Goal: Task Accomplishment & Management: Manage account settings

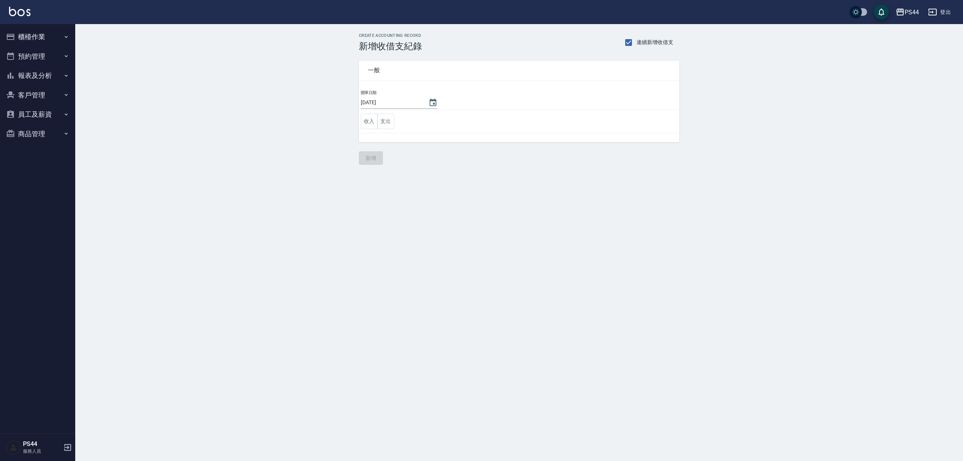
drag, startPoint x: 389, startPoint y: 127, endPoint x: 398, endPoint y: 130, distance: 9.0
click at [389, 127] on button "支出" at bounding box center [385, 121] width 17 height 15
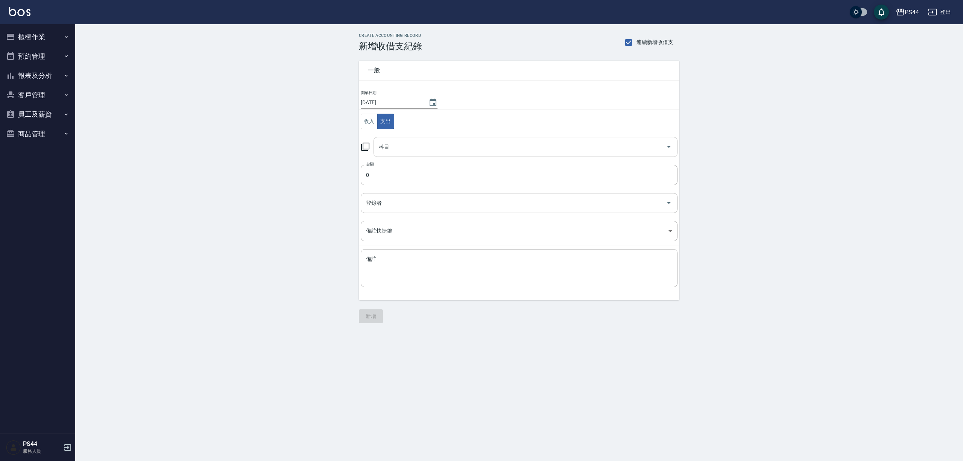
click at [419, 148] on input "科目" at bounding box center [520, 146] width 286 height 13
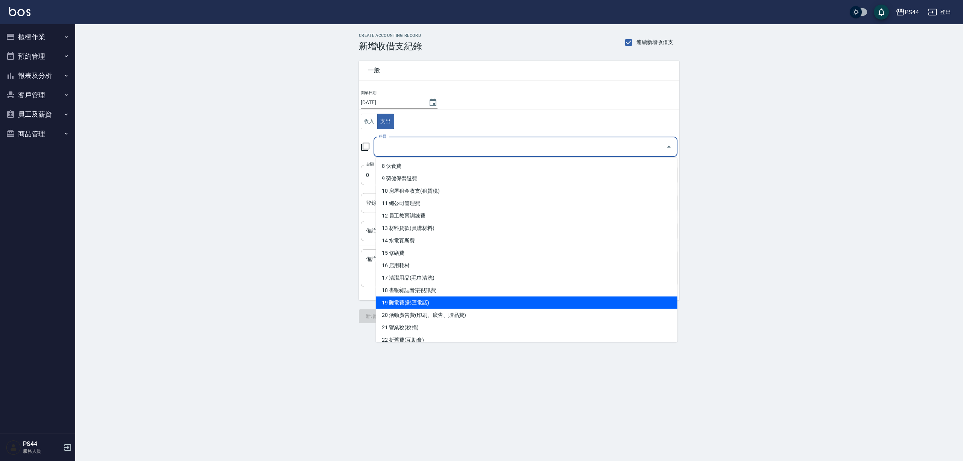
scroll to position [151, 0]
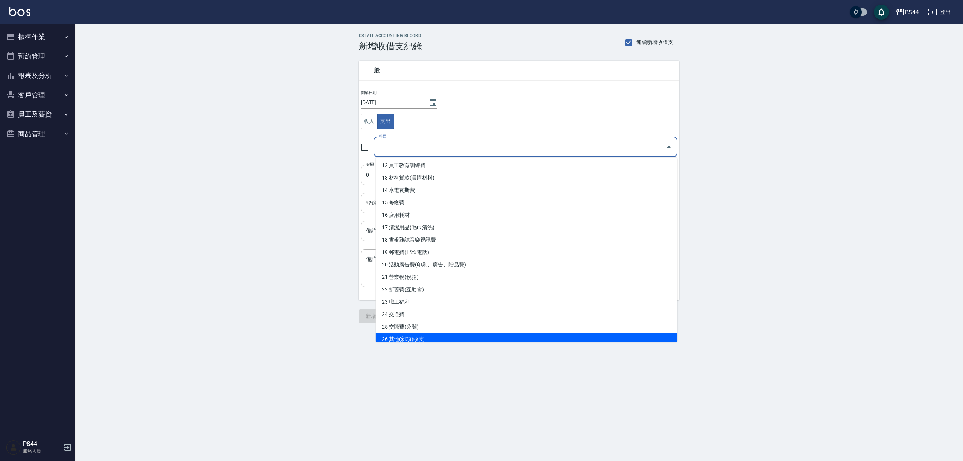
click at [419, 339] on li "26 其他(雜項)收支" at bounding box center [527, 339] width 302 height 12
type input "26 其他(雜項)收支"
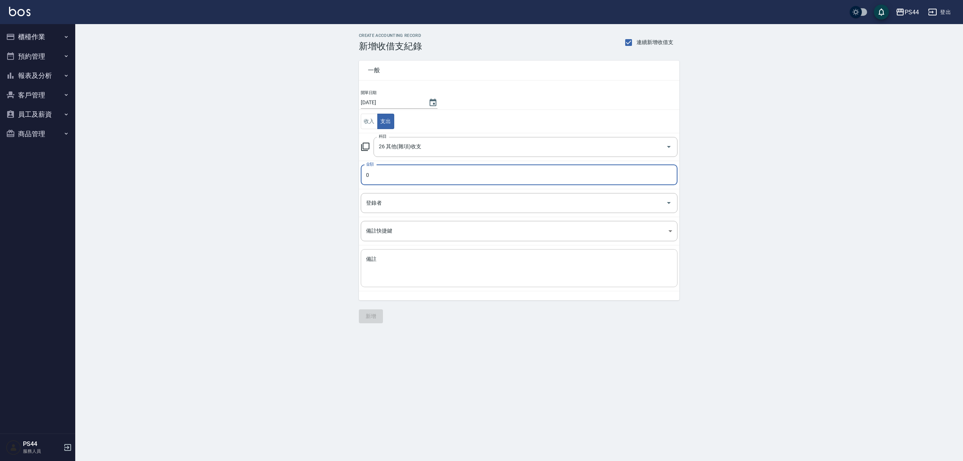
click at [420, 271] on textarea "備註" at bounding box center [519, 269] width 306 height 26
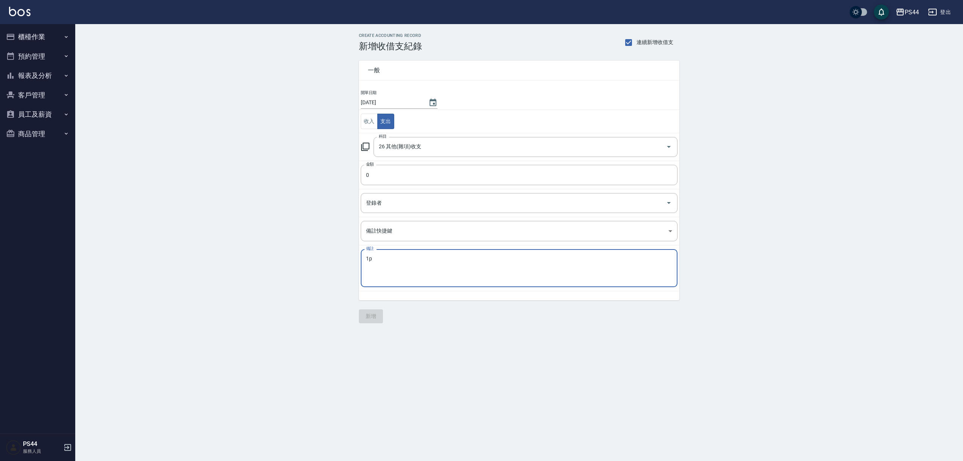
type textarea "1"
type textarea "笨斗50 立可貸25 克點7*45"
click at [418, 178] on input "0" at bounding box center [519, 175] width 317 height 20
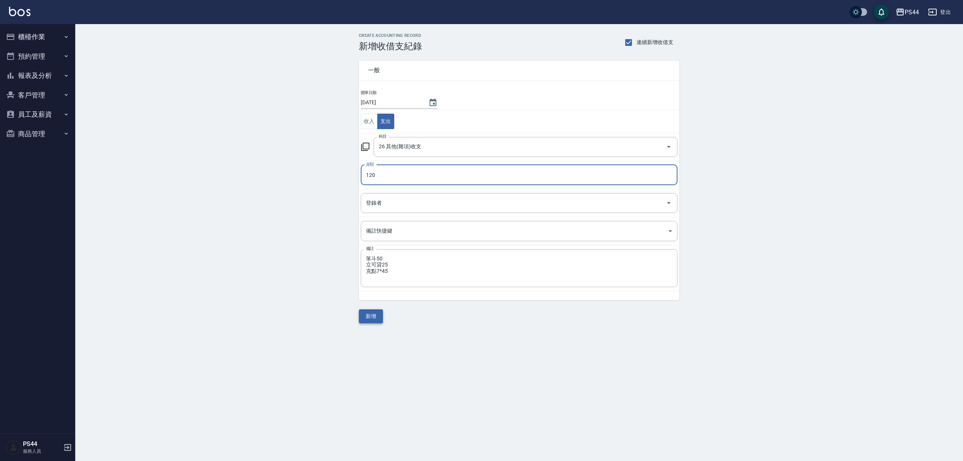
type input "120"
click at [380, 318] on button "新增" at bounding box center [371, 316] width 24 height 14
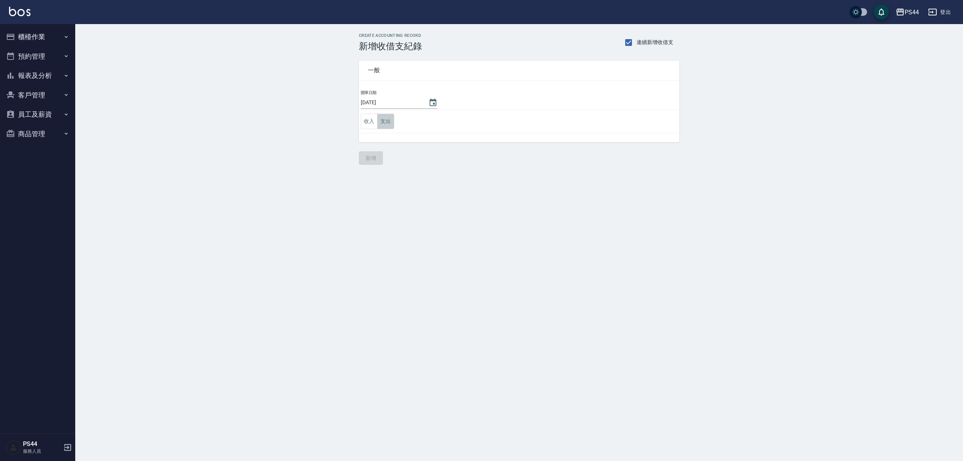
click at [385, 123] on button "支出" at bounding box center [385, 121] width 17 height 15
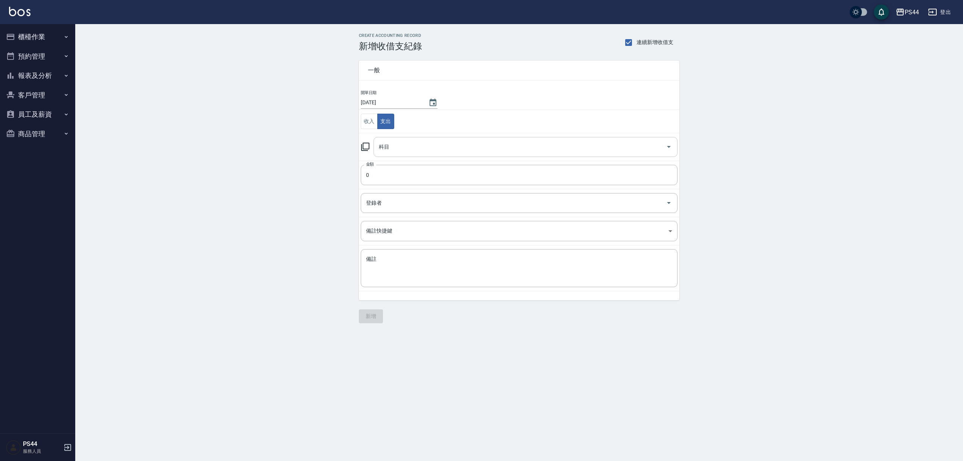
click at [407, 148] on input "科目" at bounding box center [520, 146] width 286 height 13
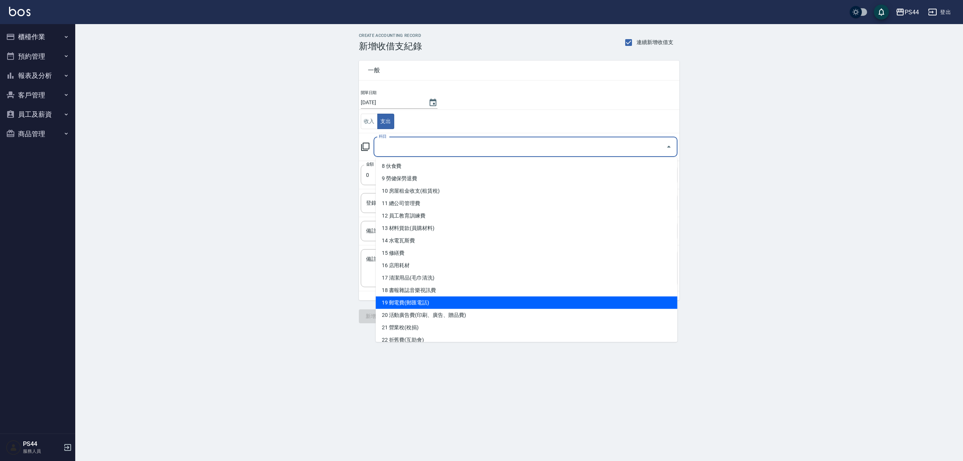
scroll to position [251, 0]
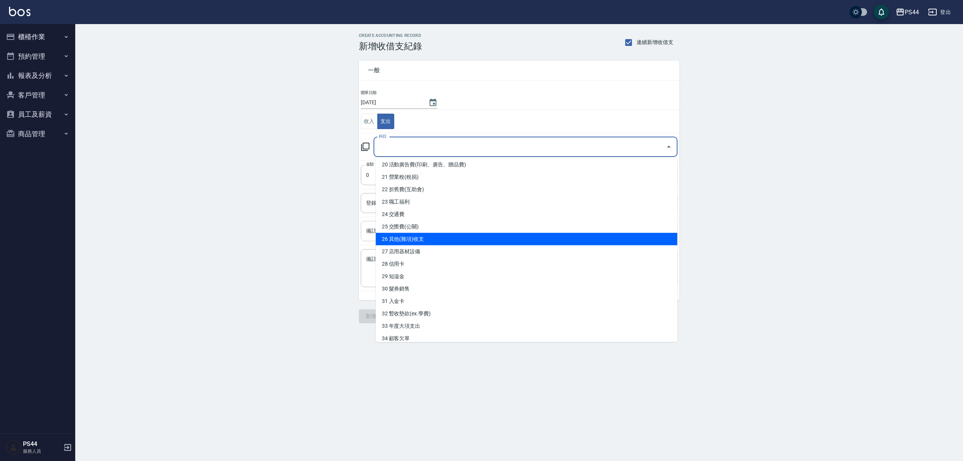
drag, startPoint x: 432, startPoint y: 237, endPoint x: 431, endPoint y: 222, distance: 14.7
click at [431, 237] on li "26 其他(雜項)收支" at bounding box center [527, 239] width 302 height 12
type input "26 其他(雜項)收支"
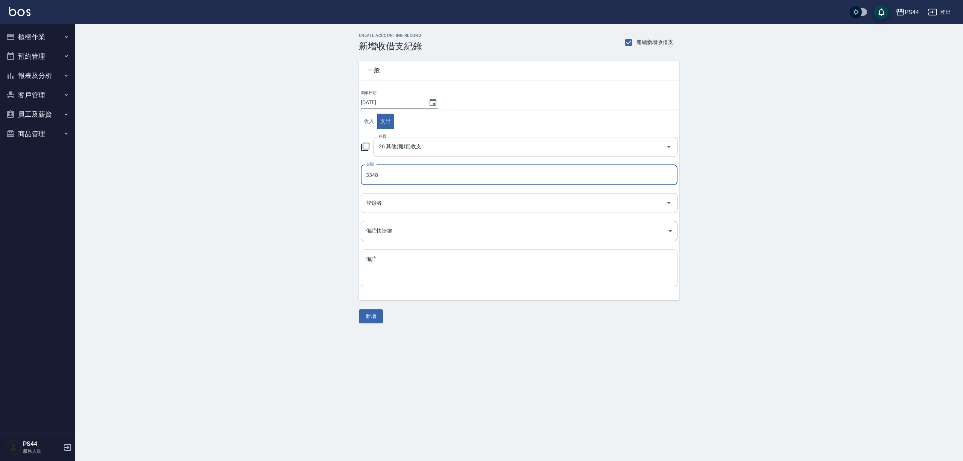
type input "3348"
click at [390, 254] on div "x 備註" at bounding box center [519, 268] width 317 height 38
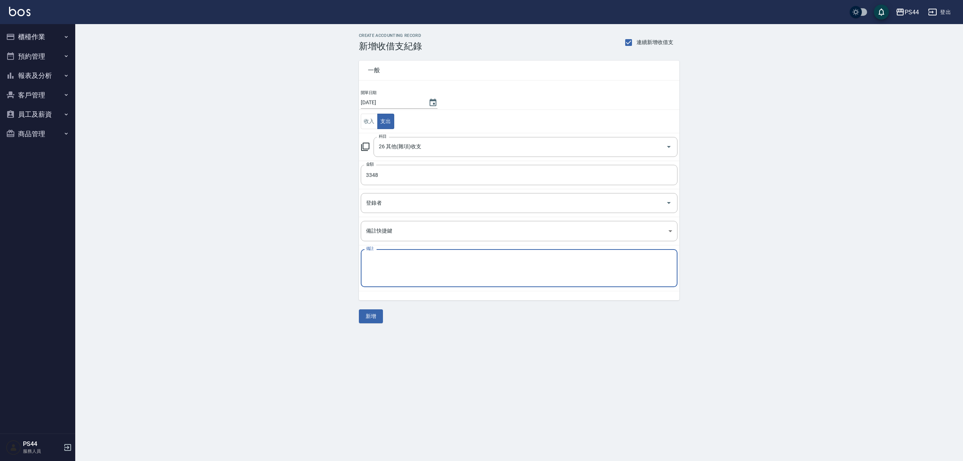
type textarea "r"
type textarea "ㄑ"
type textarea "ㄘ"
type textarea "翁"
type textarea "中秋場地"
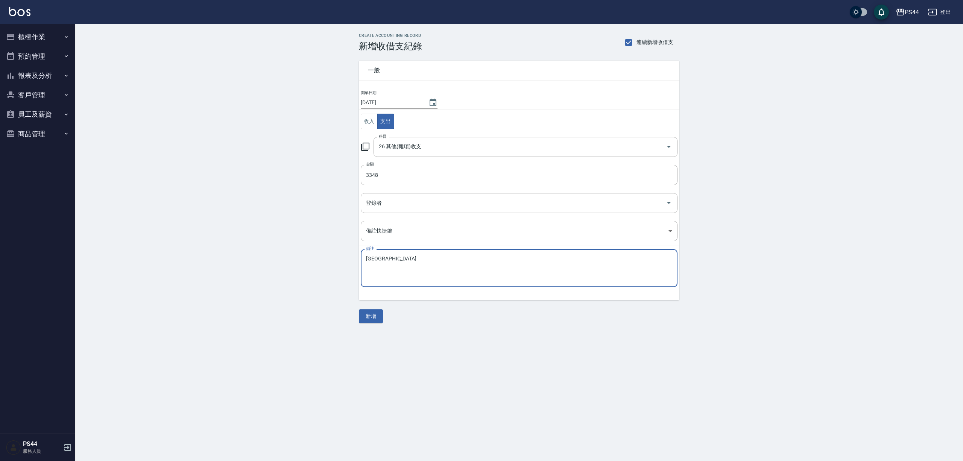
click at [383, 315] on div "一般 開單日期 2025/09/16 收入 支出 科目 26 其他(雜項)收支 科目 金額 3348 金額 登錄者 登錄者 備註快捷鍵 ​ 備註快捷鍵 備註 …" at bounding box center [519, 188] width 321 height 272
click at [369, 321] on button "新增" at bounding box center [371, 316] width 24 height 14
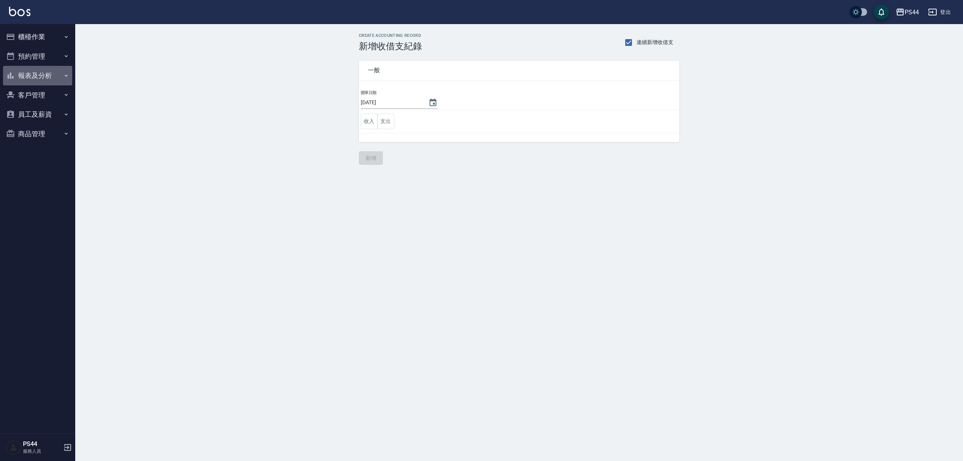
click at [43, 75] on button "報表及分析" at bounding box center [37, 76] width 69 height 20
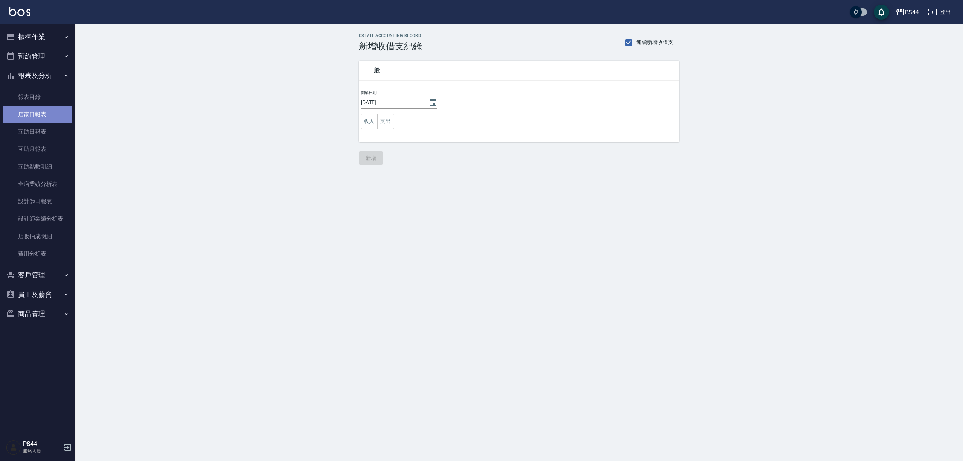
click at [38, 117] on link "店家日報表" at bounding box center [37, 114] width 69 height 17
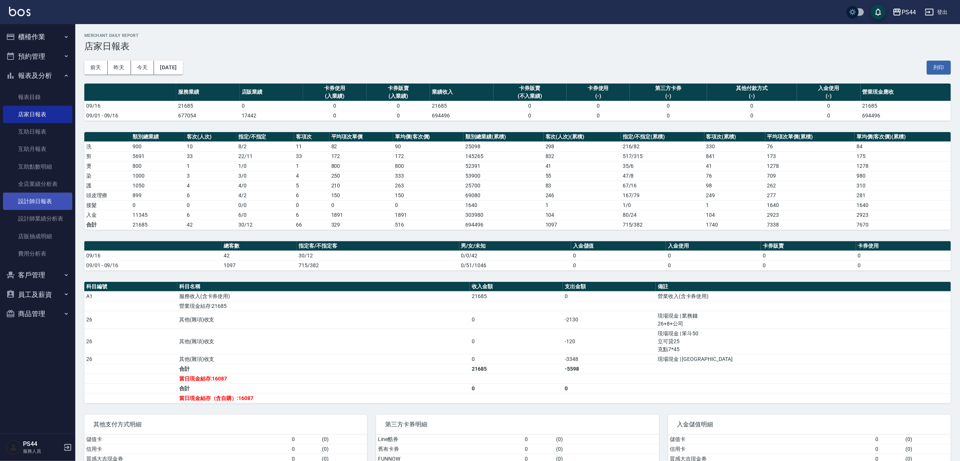
click at [41, 198] on link "設計師日報表" at bounding box center [37, 201] width 69 height 17
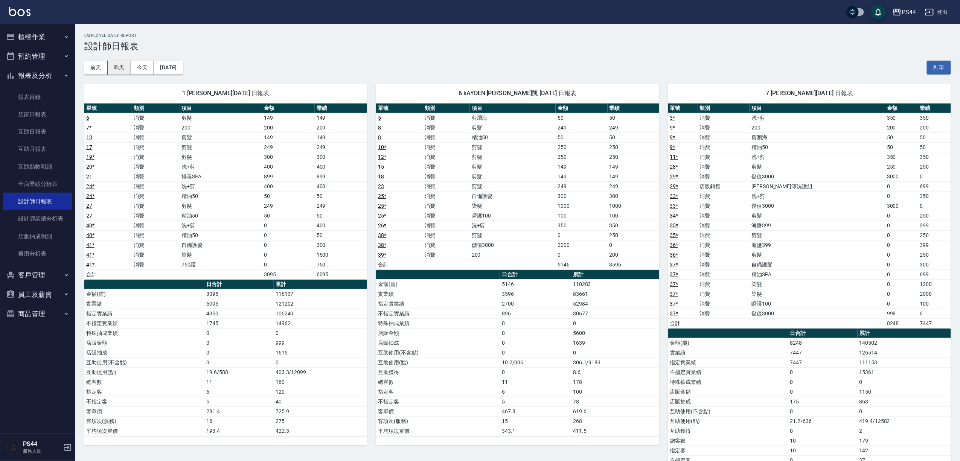
click at [119, 64] on button "昨天" at bounding box center [119, 68] width 23 height 14
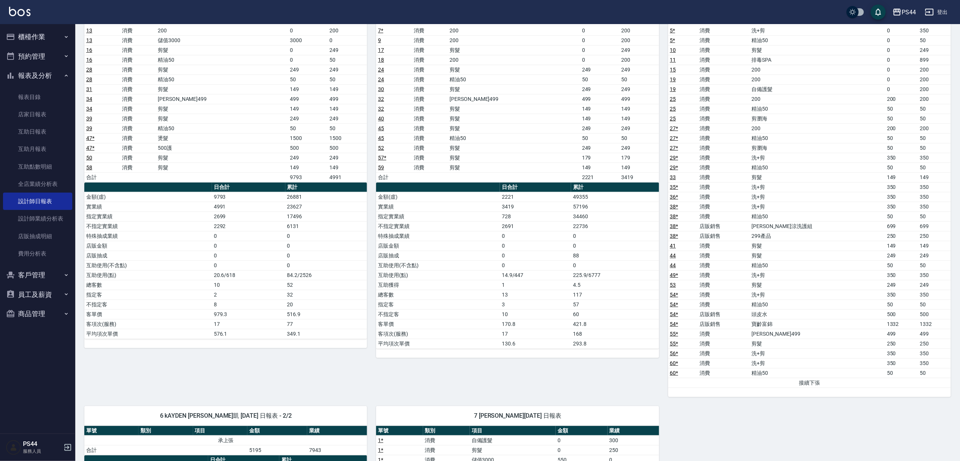
scroll to position [100, 0]
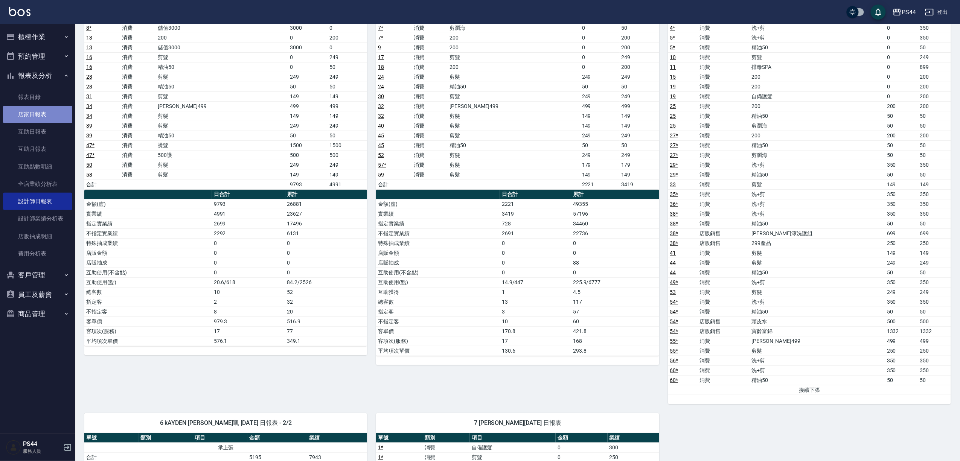
click at [37, 114] on link "店家日報表" at bounding box center [37, 114] width 69 height 17
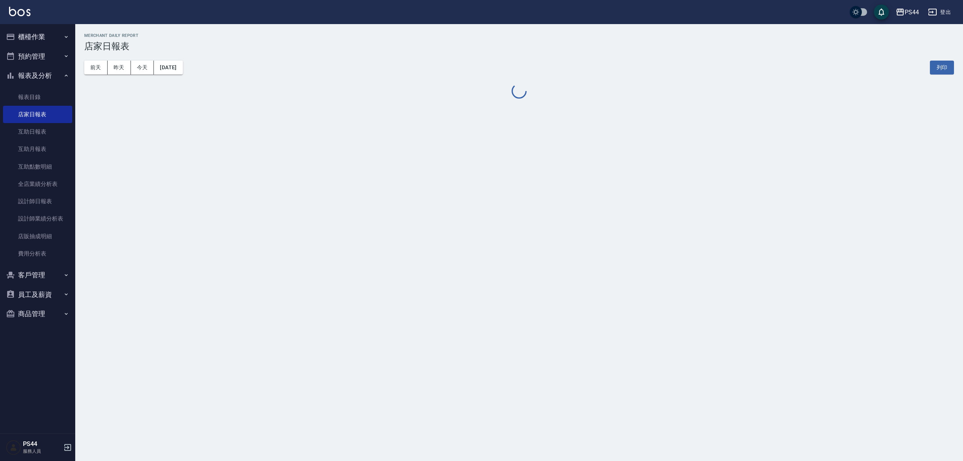
click at [36, 34] on button "櫃檯作業" at bounding box center [37, 37] width 69 height 20
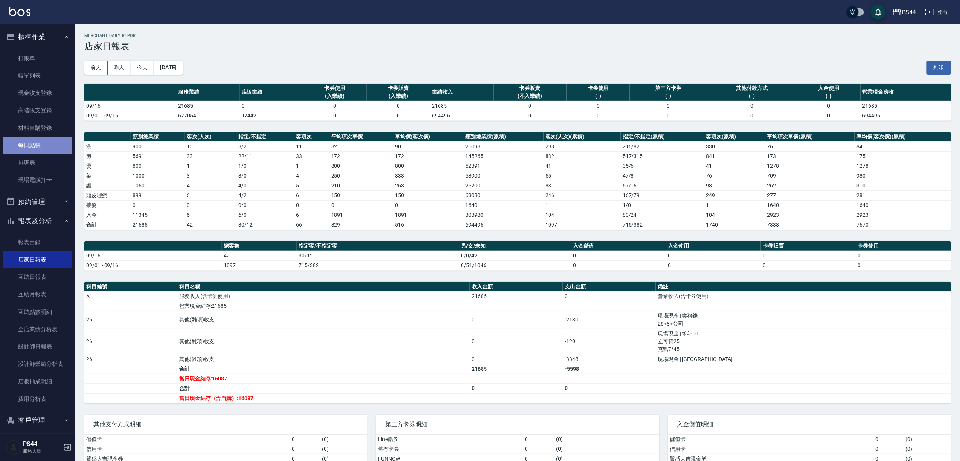
click at [46, 144] on link "每日結帳" at bounding box center [37, 145] width 69 height 17
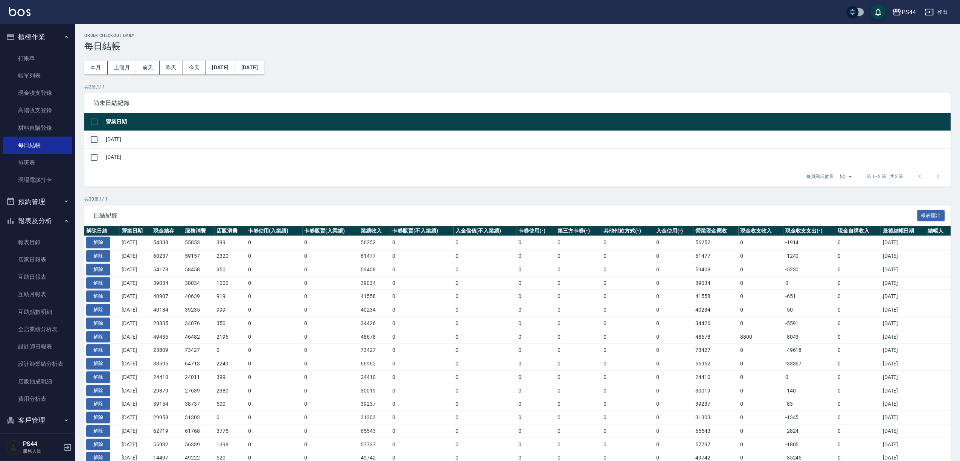
click at [102, 143] on input "checkbox" at bounding box center [94, 140] width 16 height 16
checkbox input "true"
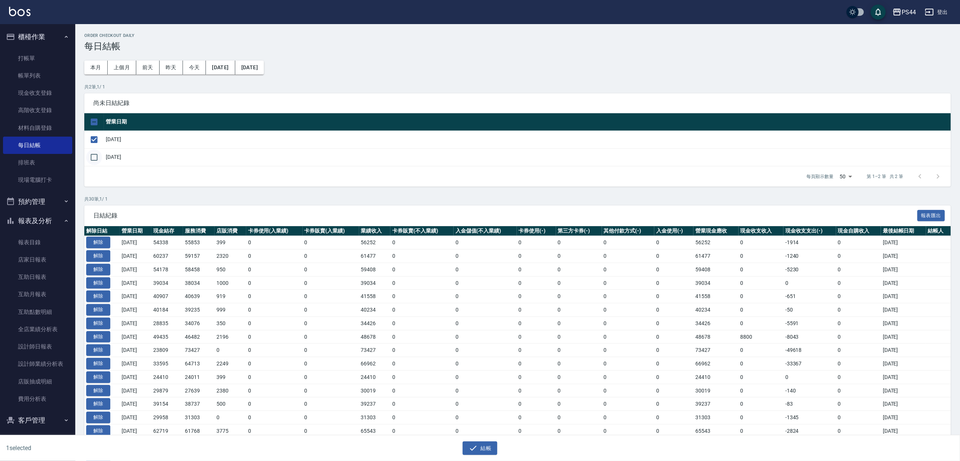
drag, startPoint x: 97, startPoint y: 166, endPoint x: 103, endPoint y: 166, distance: 5.7
click at [97, 165] on input "checkbox" at bounding box center [94, 157] width 16 height 16
checkbox input "true"
click at [485, 443] on button "結帳" at bounding box center [479, 448] width 35 height 14
click at [453, 31] on button "確定" at bounding box center [453, 30] width 24 height 12
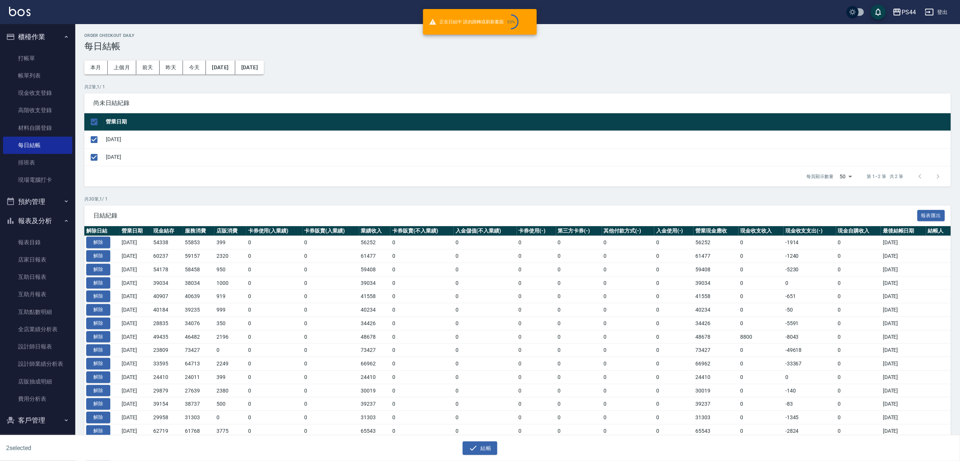
checkbox input "false"
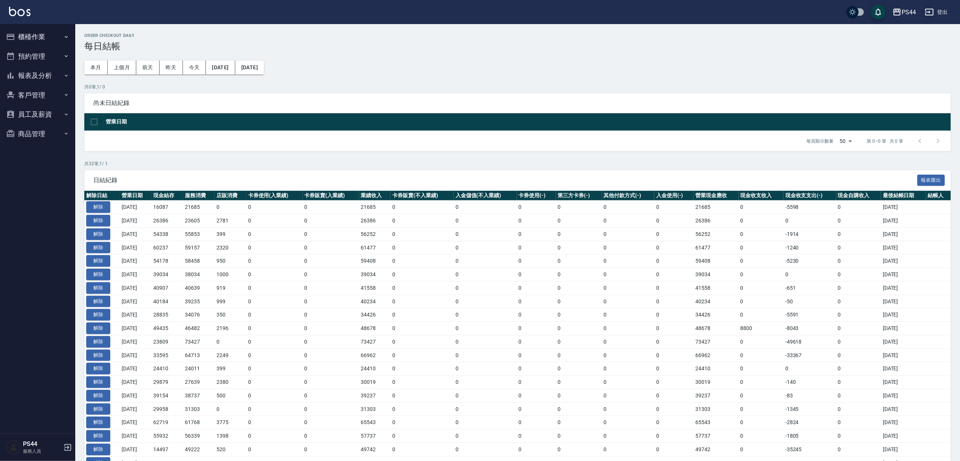
drag, startPoint x: 27, startPoint y: 73, endPoint x: 31, endPoint y: 71, distance: 4.1
click at [28, 74] on button "報表及分析" at bounding box center [37, 76] width 69 height 20
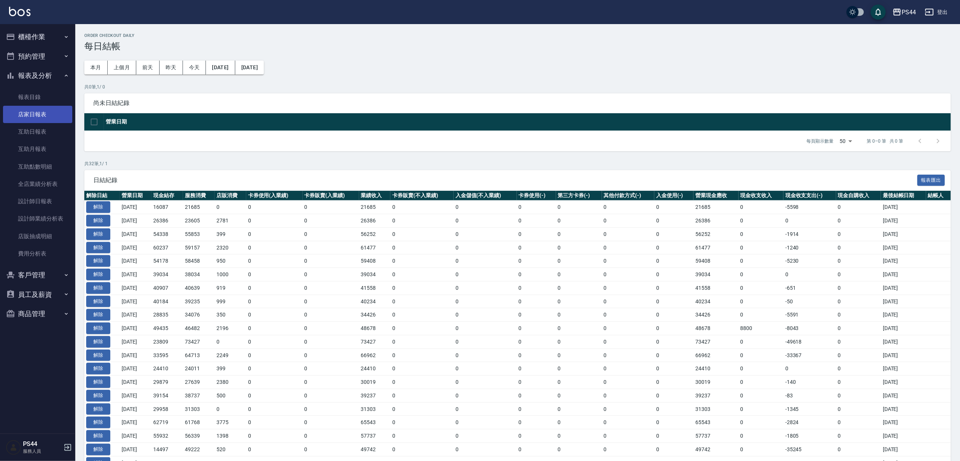
click at [35, 110] on link "店家日報表" at bounding box center [37, 114] width 69 height 17
